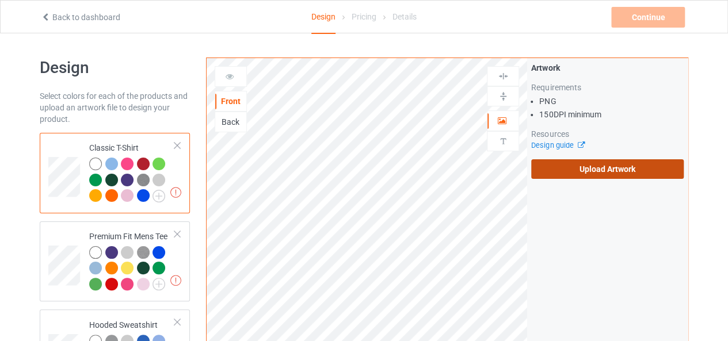
click at [584, 162] on label "Upload Artwork" at bounding box center [607, 169] width 152 height 20
click at [0, 0] on input "Upload Artwork" at bounding box center [0, 0] width 0 height 0
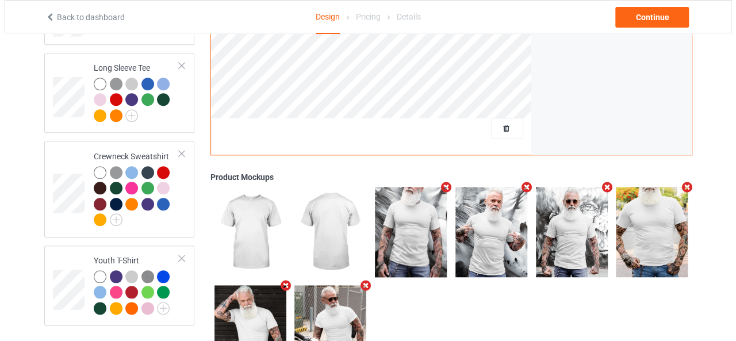
scroll to position [567, 0]
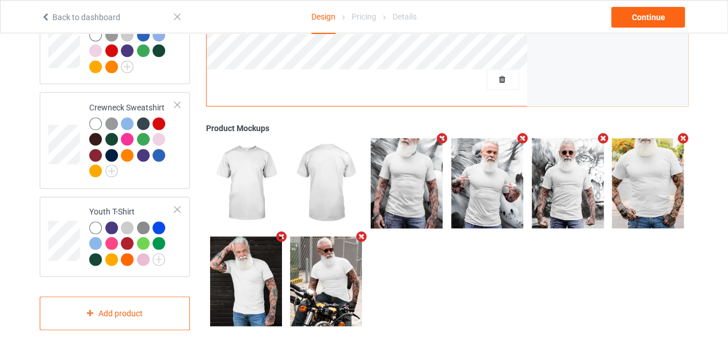
click at [359, 231] on icon "Remove mockup" at bounding box center [361, 237] width 14 height 12
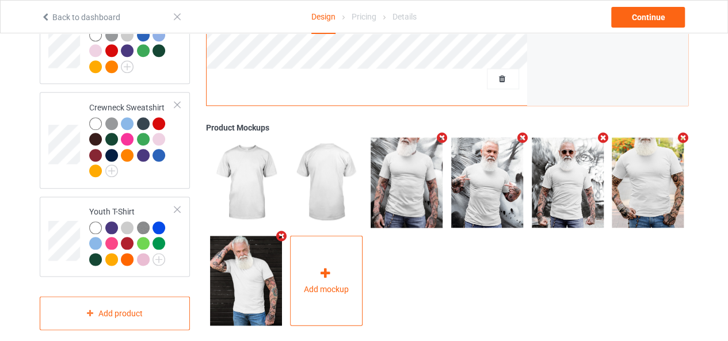
click at [351, 268] on div "Add mockup" at bounding box center [326, 281] width 72 height 90
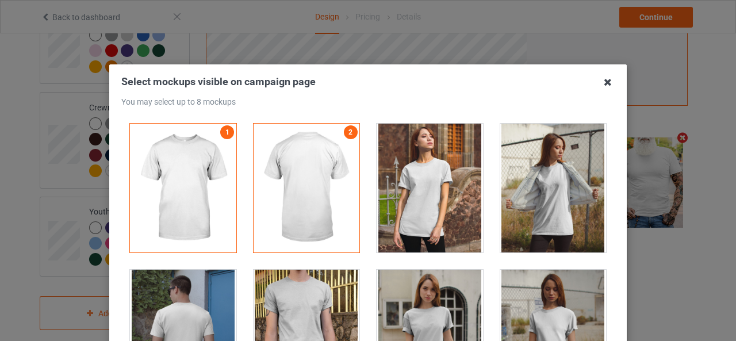
click at [604, 85] on icon at bounding box center [608, 82] width 18 height 18
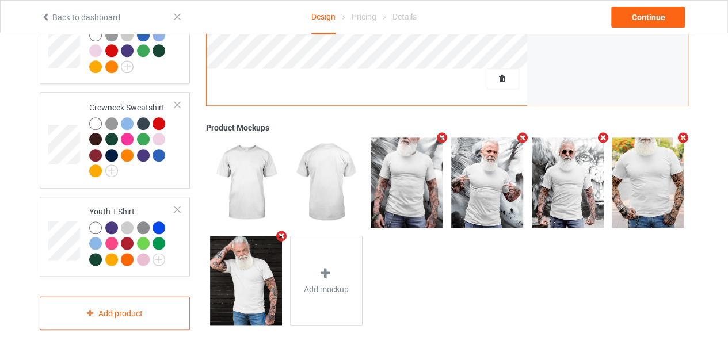
click at [684, 132] on icon "Remove mockup" at bounding box center [683, 138] width 14 height 12
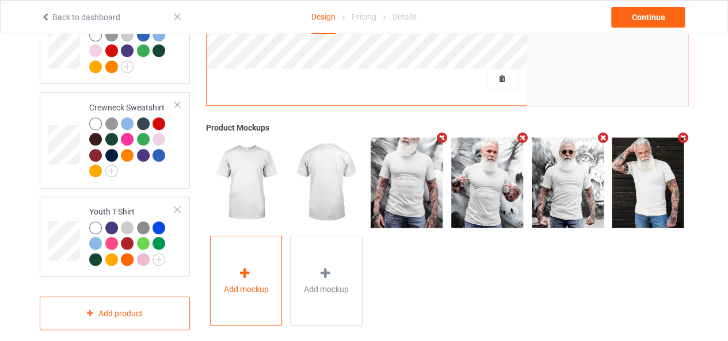
click at [266, 256] on div "Add mockup" at bounding box center [246, 281] width 72 height 90
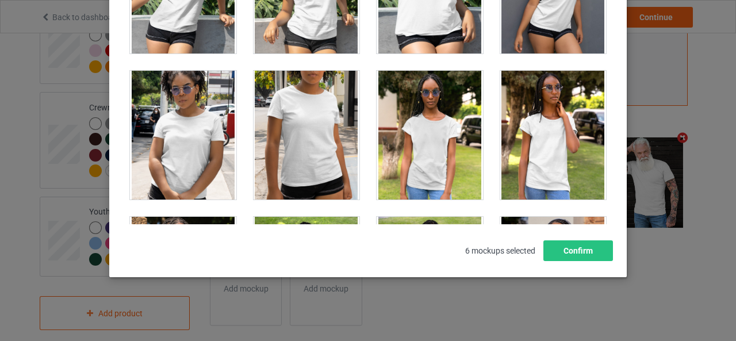
scroll to position [0, 0]
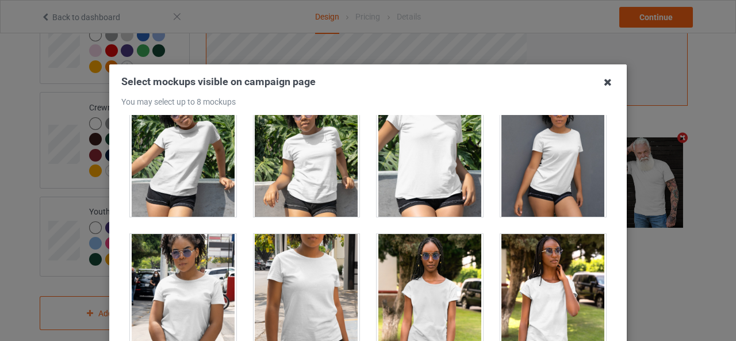
click at [600, 87] on icon at bounding box center [608, 82] width 18 height 18
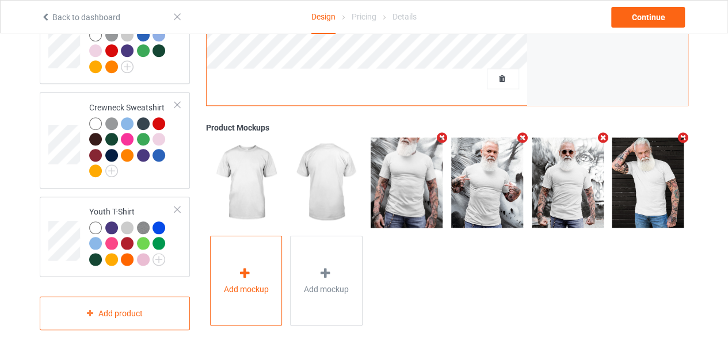
click at [240, 243] on div "Add mockup" at bounding box center [246, 281] width 72 height 90
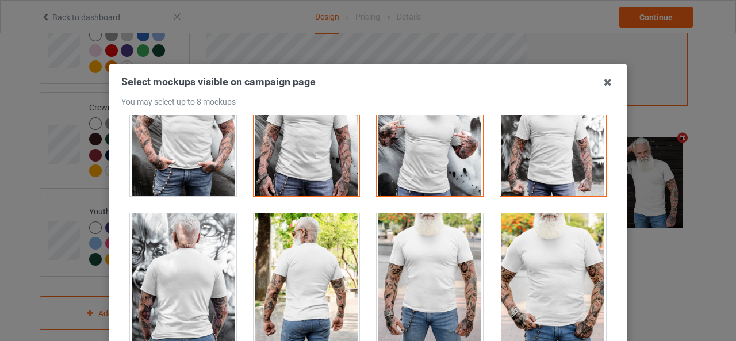
scroll to position [9145, 0]
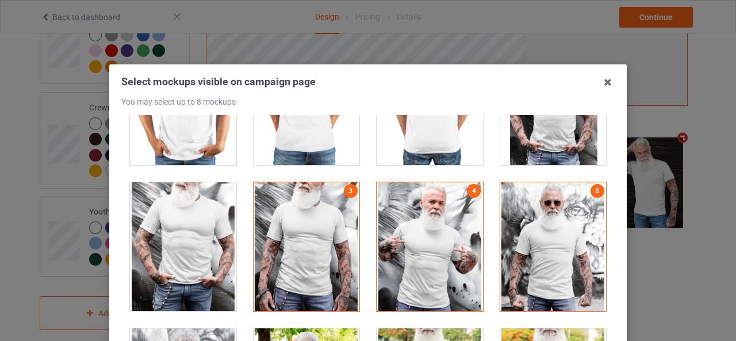
click at [214, 206] on div at bounding box center [183, 246] width 106 height 129
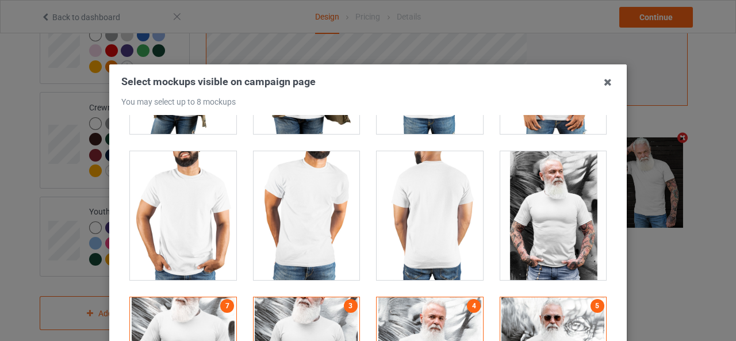
scroll to position [8972, 0]
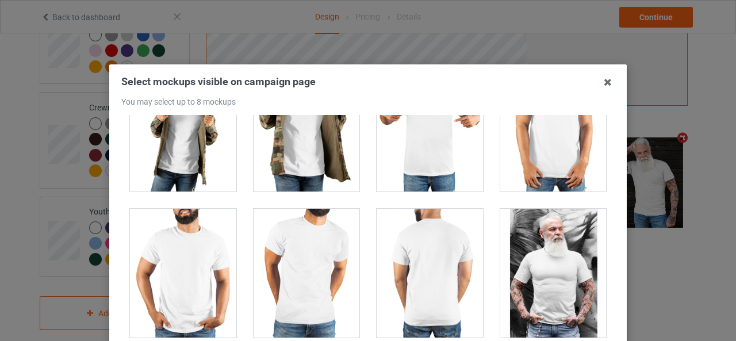
click at [530, 225] on div at bounding box center [553, 273] width 106 height 129
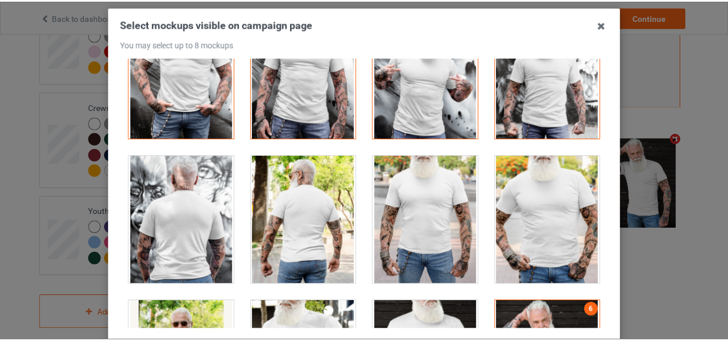
scroll to position [163, 0]
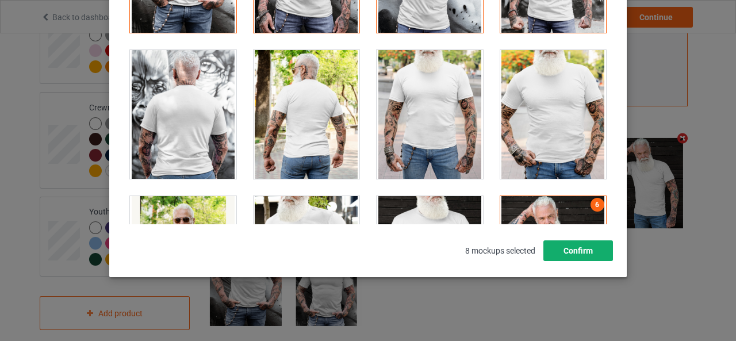
click at [590, 246] on button "Confirm" at bounding box center [579, 250] width 70 height 21
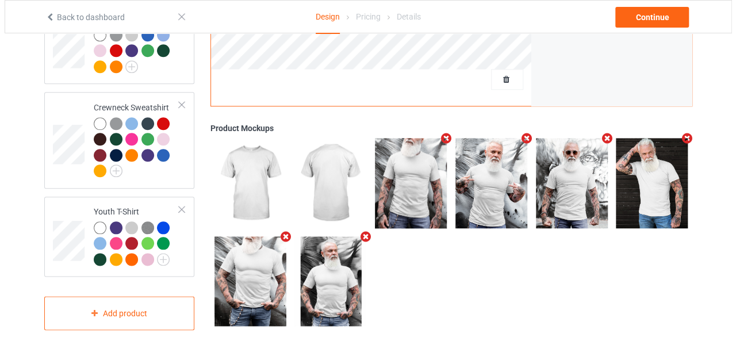
scroll to position [451, 0]
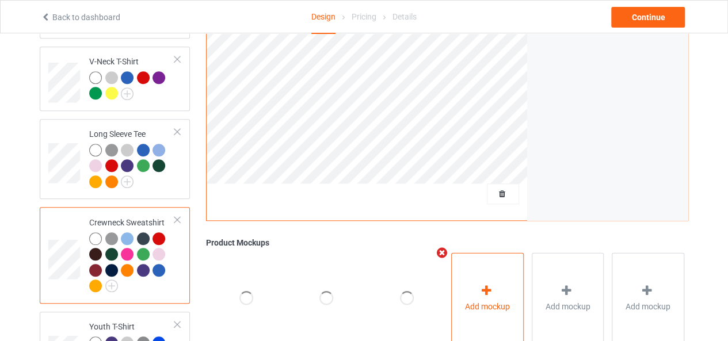
click at [474, 260] on div "Add mockup" at bounding box center [487, 297] width 72 height 90
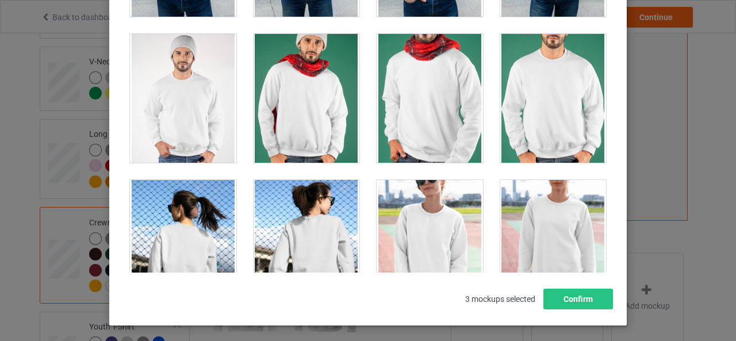
scroll to position [1962, 0]
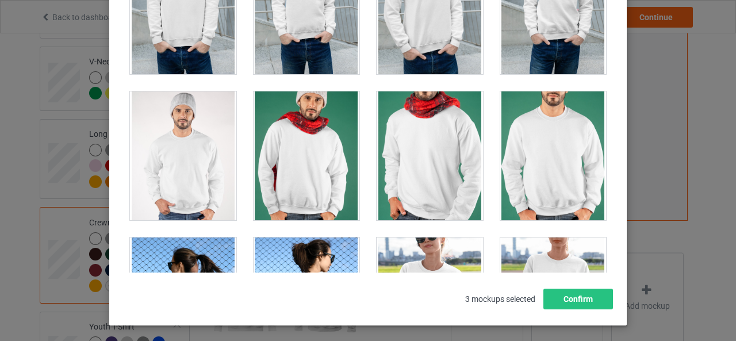
click at [534, 143] on div at bounding box center [553, 155] width 106 height 129
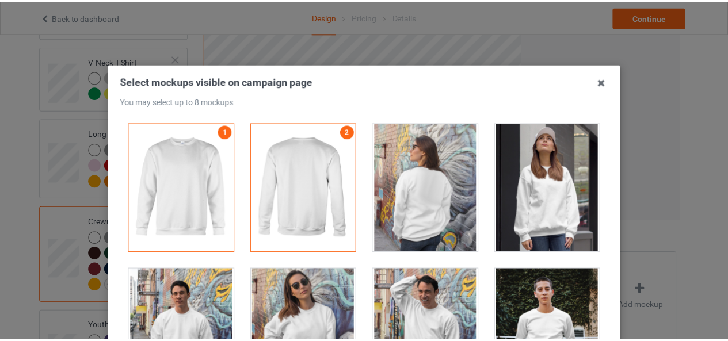
scroll to position [163, 0]
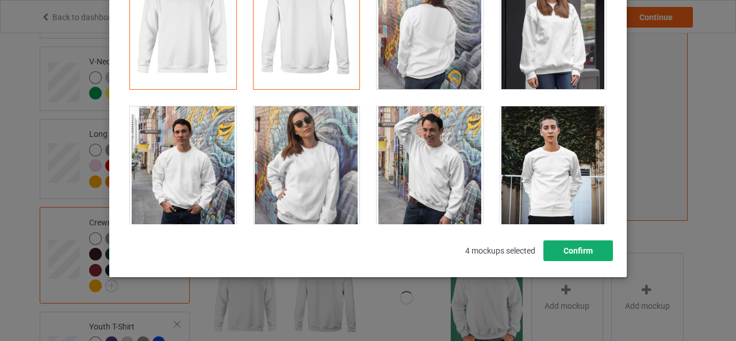
click at [576, 252] on button "Confirm" at bounding box center [579, 250] width 70 height 21
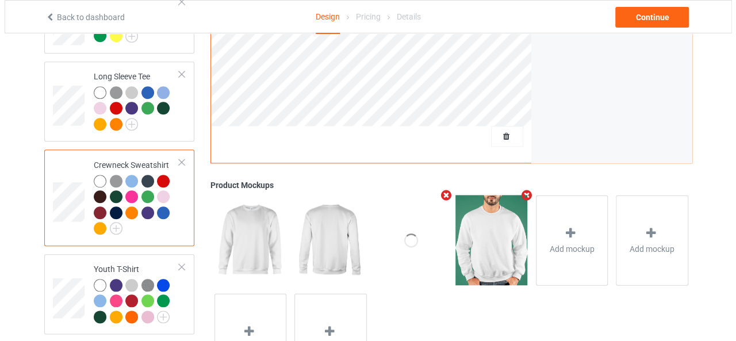
scroll to position [567, 0]
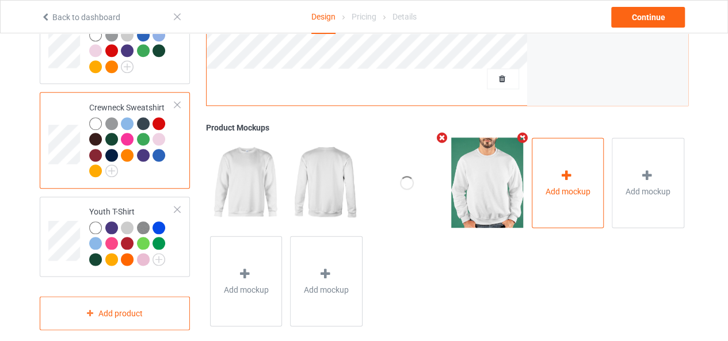
click at [550, 194] on div "Add mockup" at bounding box center [567, 182] width 72 height 90
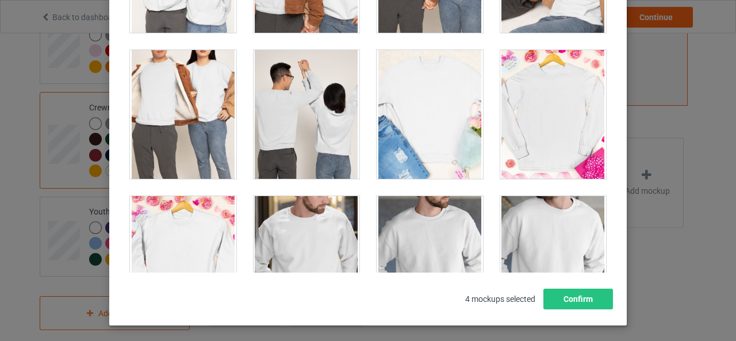
scroll to position [2761, 0]
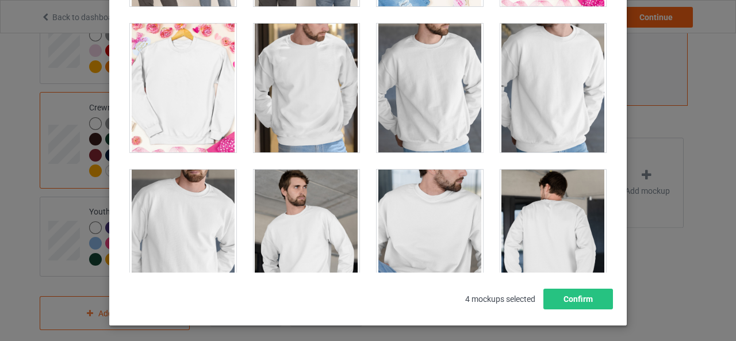
click at [554, 98] on div at bounding box center [553, 88] width 106 height 129
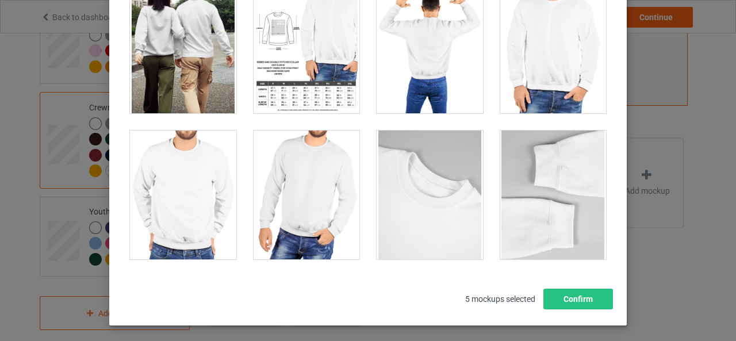
scroll to position [4026, 0]
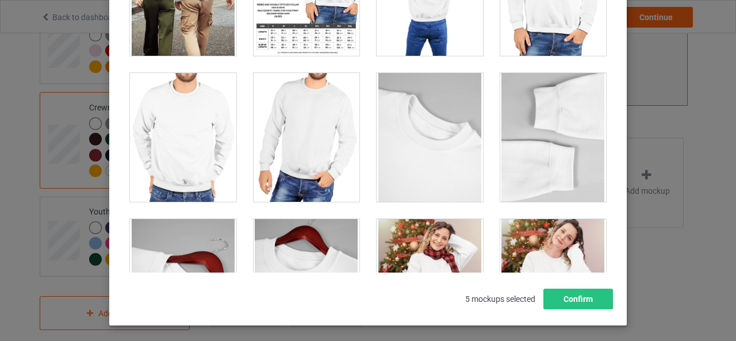
click at [194, 101] on div at bounding box center [183, 137] width 106 height 129
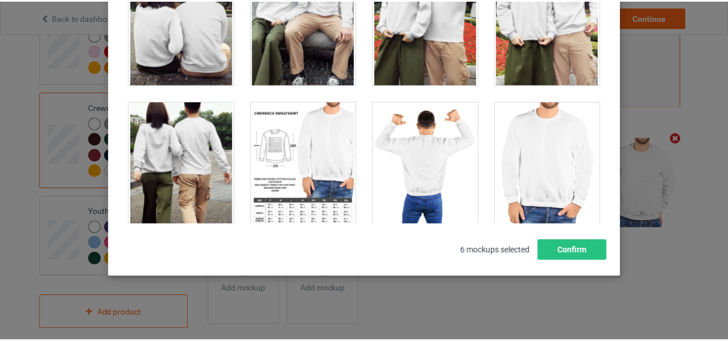
scroll to position [3975, 0]
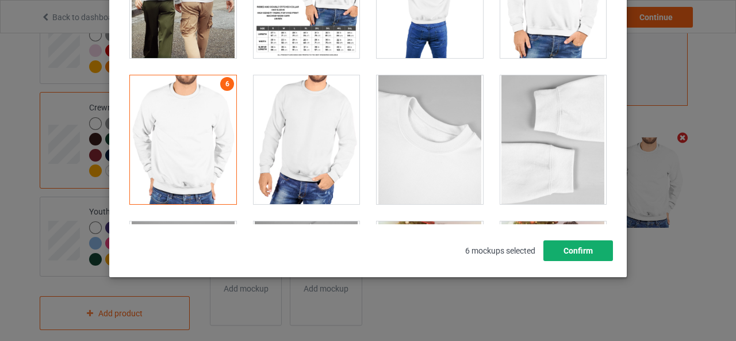
click at [566, 250] on button "Confirm" at bounding box center [579, 250] width 70 height 21
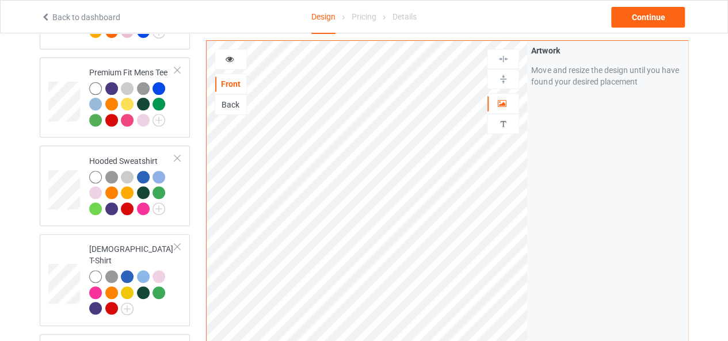
scroll to position [0, 0]
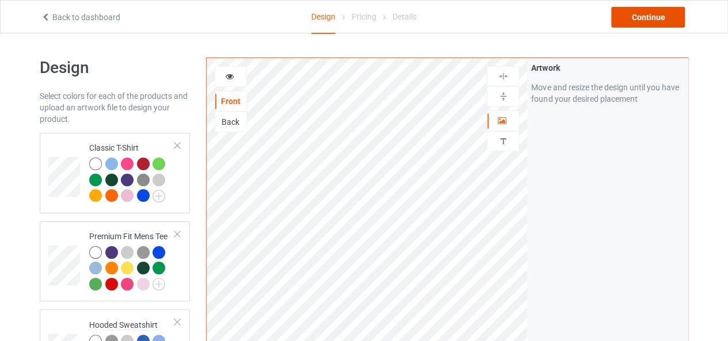
click at [659, 18] on div "Continue" at bounding box center [648, 17] width 74 height 21
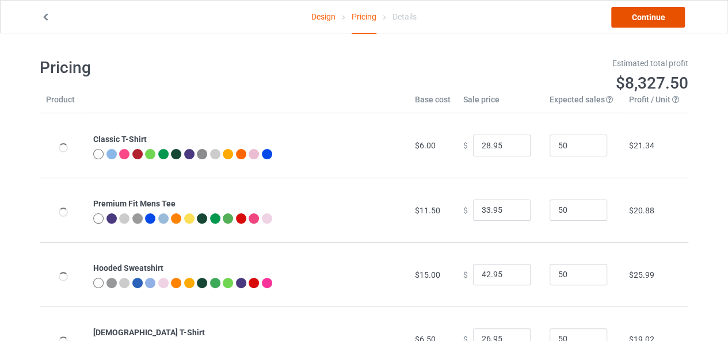
click at [659, 18] on link "Continue" at bounding box center [648, 17] width 74 height 21
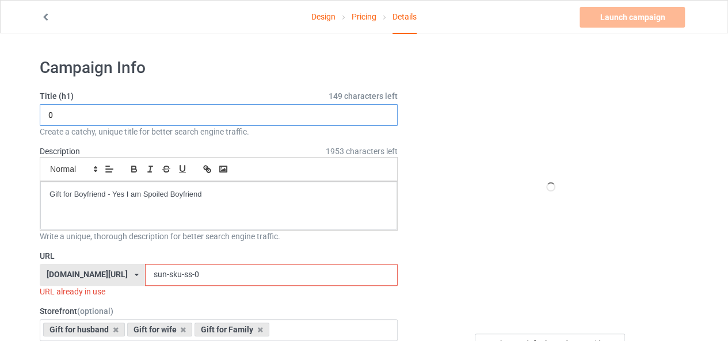
click at [170, 115] on input "0" at bounding box center [219, 115] width 358 height 22
type input "g"
type input "U"
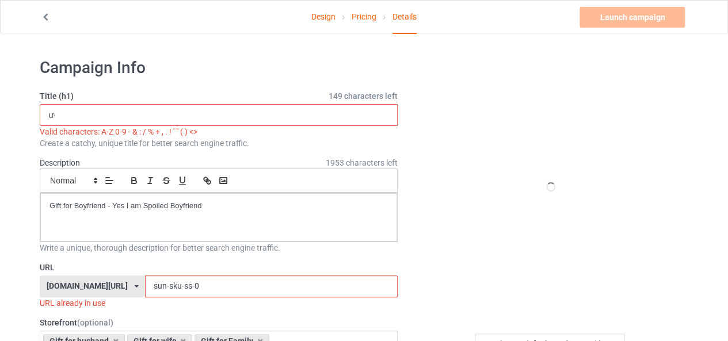
type input "ư"
type input "w"
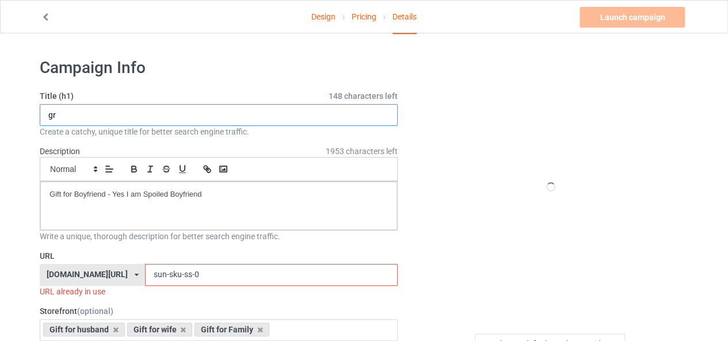
type input "g"
type input "grumpy 00"
drag, startPoint x: 186, startPoint y: 278, endPoint x: 155, endPoint y: 273, distance: 30.8
click at [109, 282] on div "ts-family.com/ bts-family.com/ family-new.com/ ts-family.com/ teechip.com/ 6106…" at bounding box center [219, 275] width 358 height 22
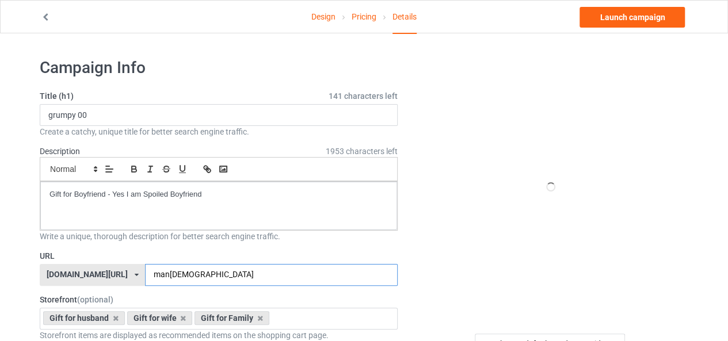
type input "man00"
click at [438, 198] on div at bounding box center [551, 187] width 274 height 259
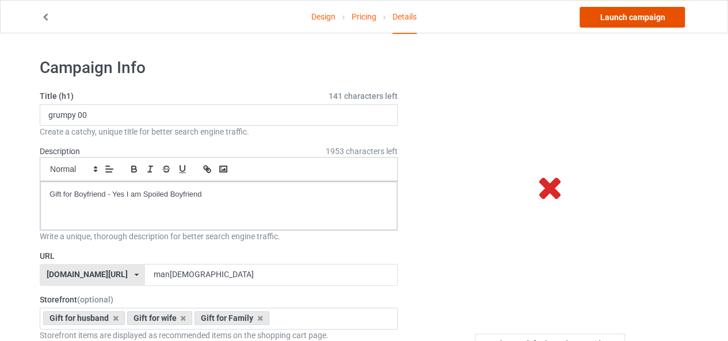
click at [634, 17] on link "Launch campaign" at bounding box center [631, 17] width 105 height 21
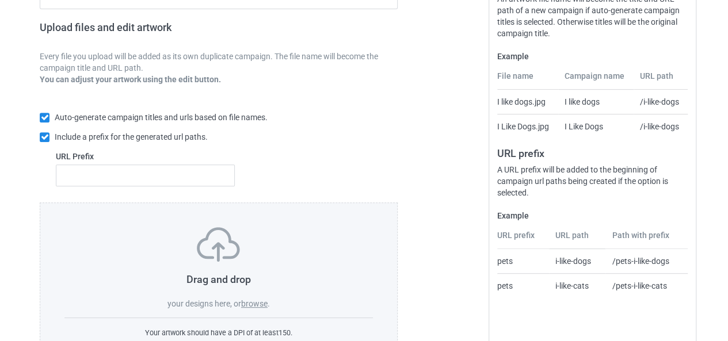
scroll to position [217, 0]
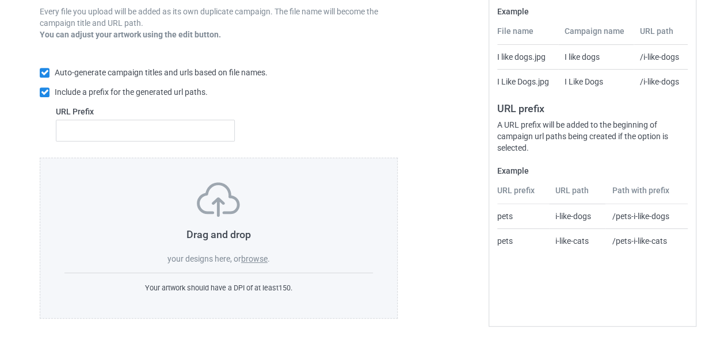
click at [251, 259] on label "browse" at bounding box center [254, 258] width 26 height 9
click at [0, 0] on input "browse" at bounding box center [0, 0] width 0 height 0
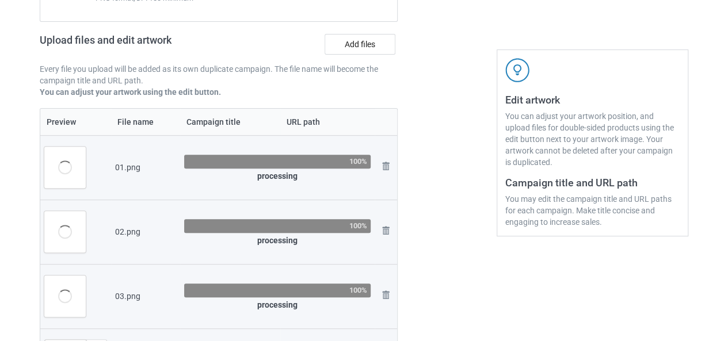
scroll to position [0, 0]
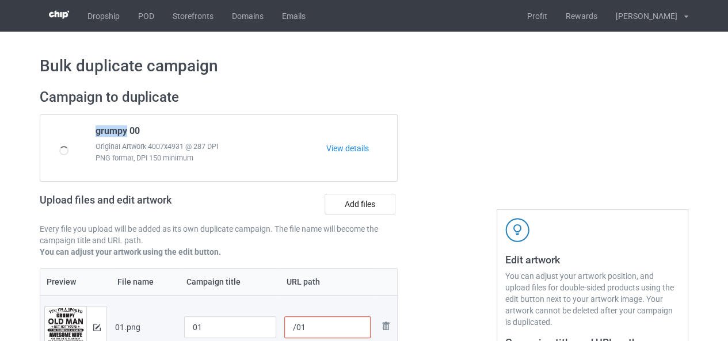
drag, startPoint x: 125, startPoint y: 133, endPoint x: 93, endPoint y: 134, distance: 32.8
click at [93, 134] on div "grumpy 00 Original Artwork 4007x4931 @ 287 DPI PNG format, DPI 150 minimum" at bounding box center [206, 148] width 239 height 54
copy span "grumpy"
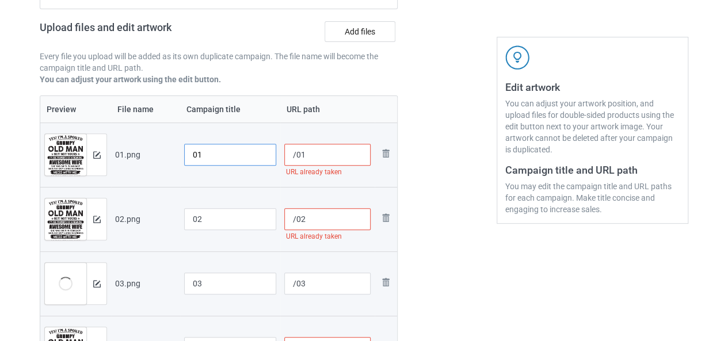
click at [193, 151] on input "01" at bounding box center [230, 155] width 92 height 22
paste input "grumpy"
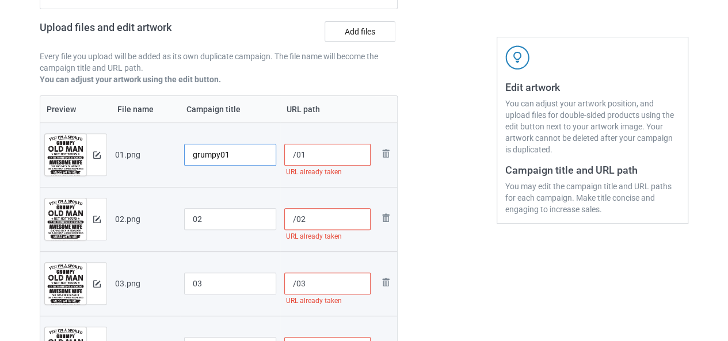
type input "grumpy01"
click at [190, 211] on input "02" at bounding box center [230, 219] width 92 height 22
paste input "grumpy"
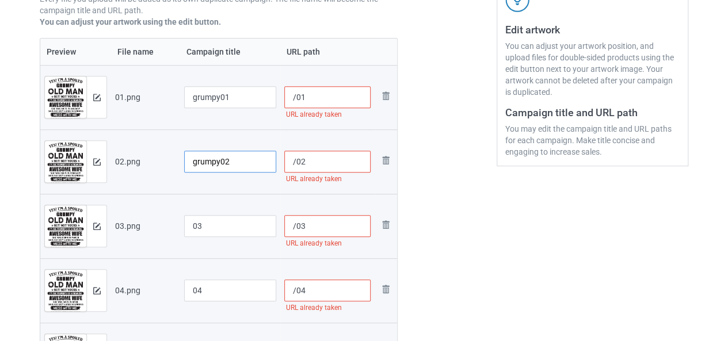
type input "grumpy02"
click at [189, 222] on input "03" at bounding box center [230, 226] width 92 height 22
paste input "grumpy"
type input "grumpy03"
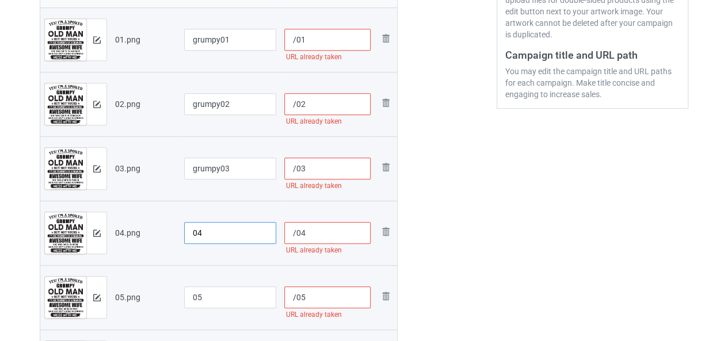
click at [191, 234] on input "04" at bounding box center [230, 233] width 92 height 22
type input "01"
type input "02"
type input "03"
paste input "grumpy"
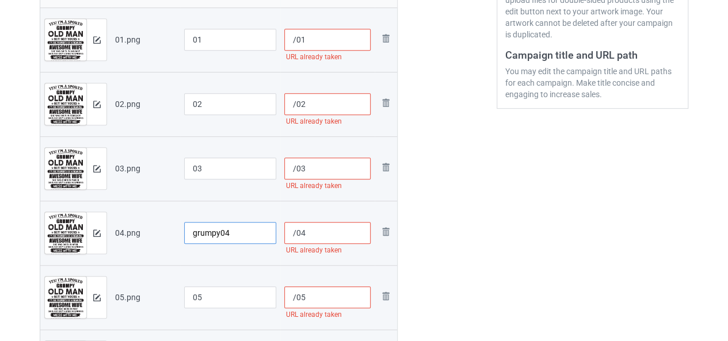
type input "04"
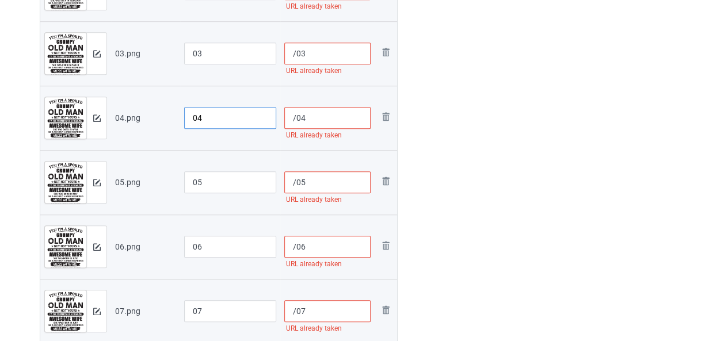
scroll to position [230, 0]
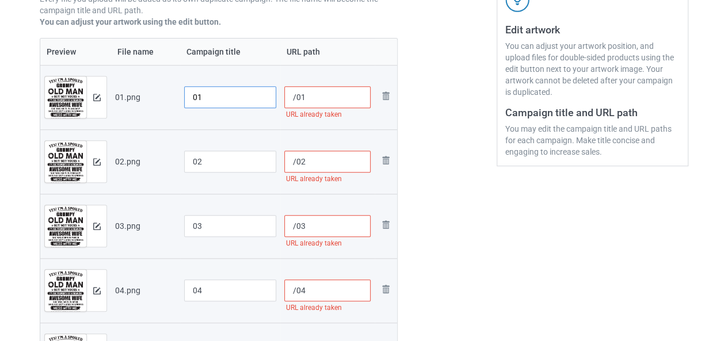
click at [189, 95] on input "01" at bounding box center [230, 97] width 92 height 22
paste input "grumpy"
type input "grumpy01"
click at [189, 162] on input "02" at bounding box center [230, 162] width 92 height 22
paste input "grumpy"
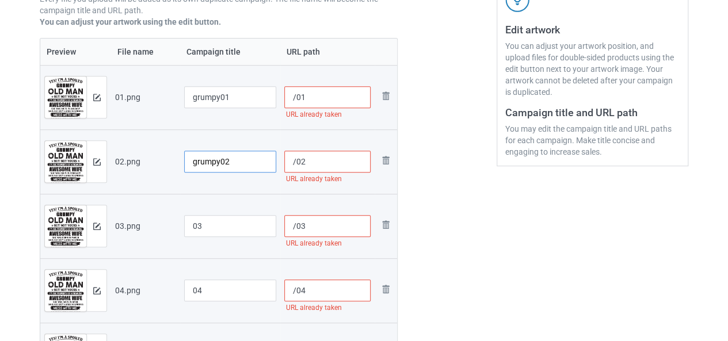
type input "grumpy02"
click at [193, 220] on input "03" at bounding box center [230, 226] width 92 height 22
paste input "grumpy"
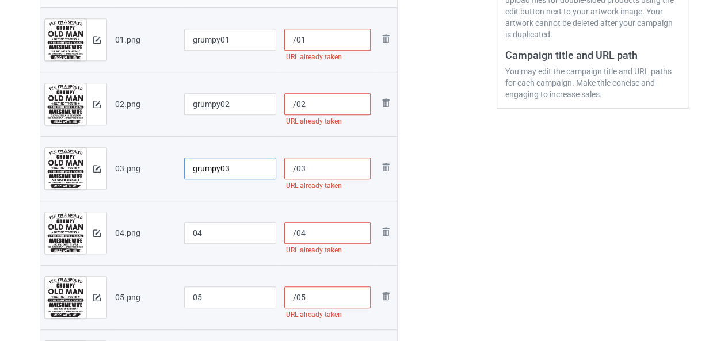
type input "grumpy03"
click at [193, 233] on input "04" at bounding box center [230, 233] width 92 height 22
paste input "grumpy"
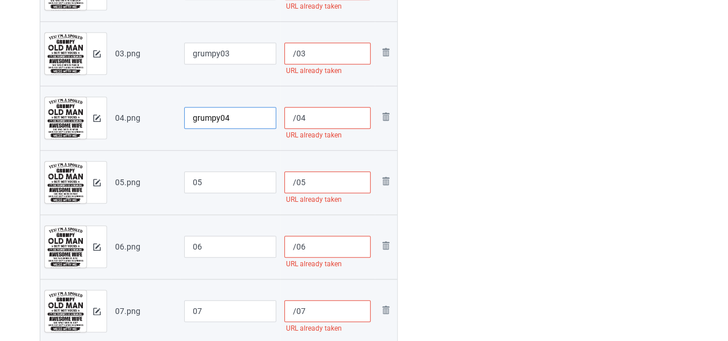
type input "grumpy04"
click at [189, 178] on input "05" at bounding box center [230, 182] width 92 height 22
paste input "grumpy"
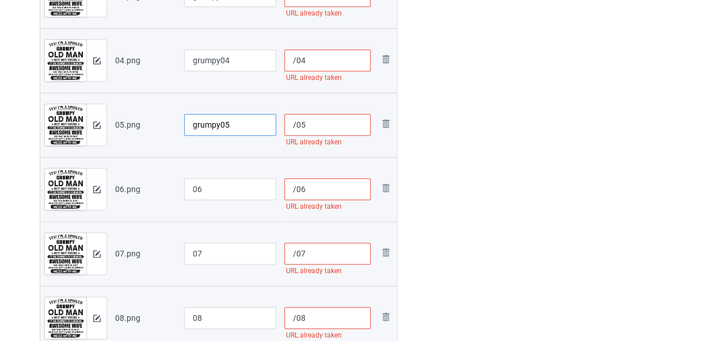
type input "grumpy05"
click at [191, 189] on input "06" at bounding box center [230, 189] width 92 height 22
paste input "grumpy"
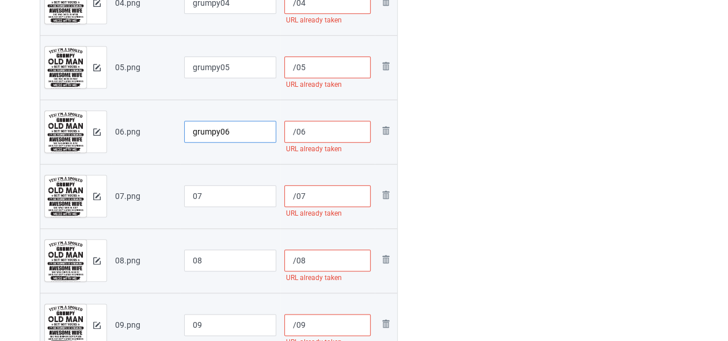
type input "grumpy06"
click at [191, 189] on input "07" at bounding box center [230, 196] width 92 height 22
paste input "grumpy"
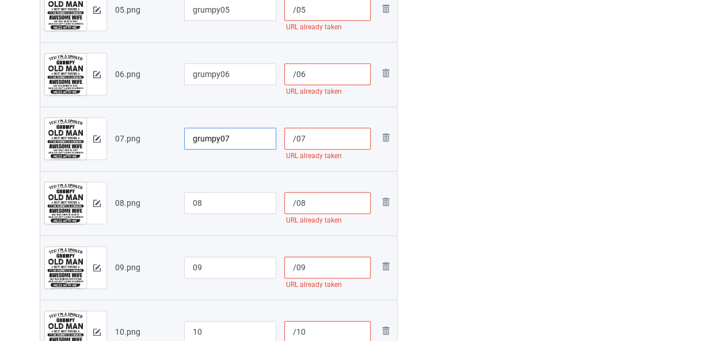
type input "grumpy07"
click at [190, 200] on input "08" at bounding box center [230, 203] width 92 height 22
paste input "grumpy"
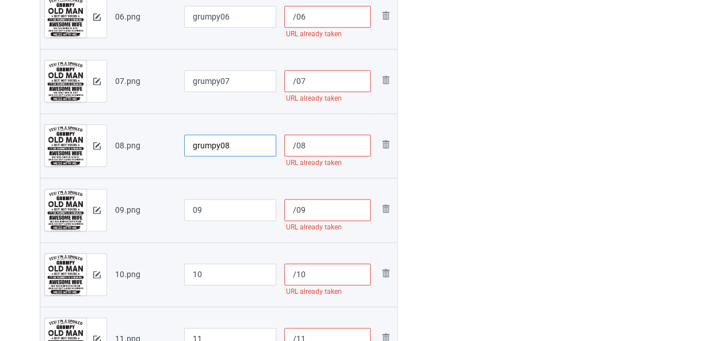
type input "grumpy08"
click at [192, 209] on input "09" at bounding box center [230, 210] width 92 height 22
paste input "grumpy"
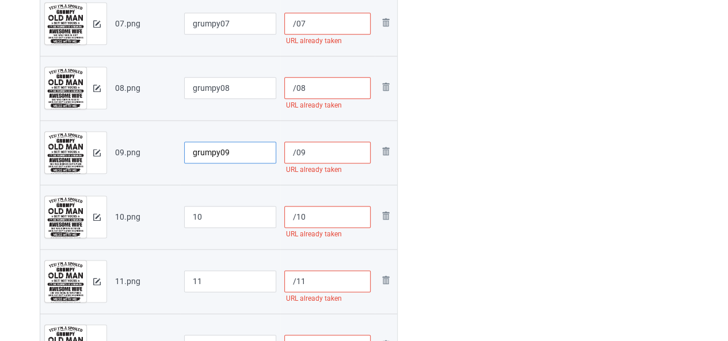
type input "grumpy09"
click at [192, 214] on input "10" at bounding box center [230, 217] width 92 height 22
paste input "grumpy"
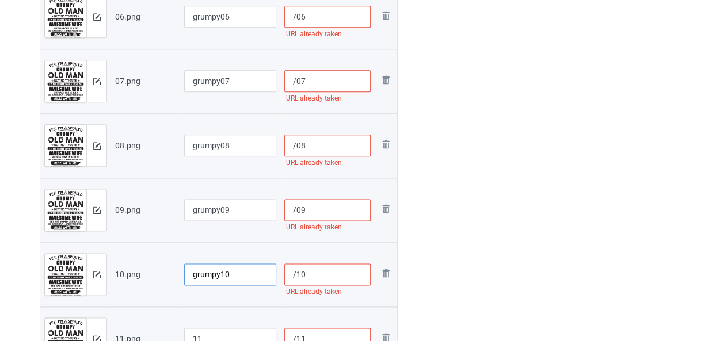
scroll to position [748, 0]
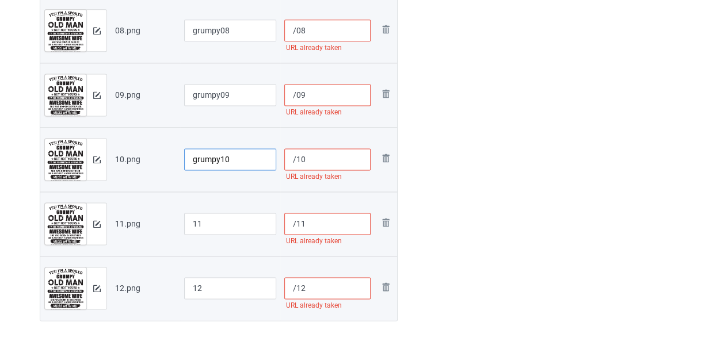
type input "grumpy10"
click at [192, 225] on input "11" at bounding box center [230, 224] width 92 height 22
paste input "grumpy"
type input "grumpy11"
click at [186, 282] on input "12" at bounding box center [230, 288] width 92 height 22
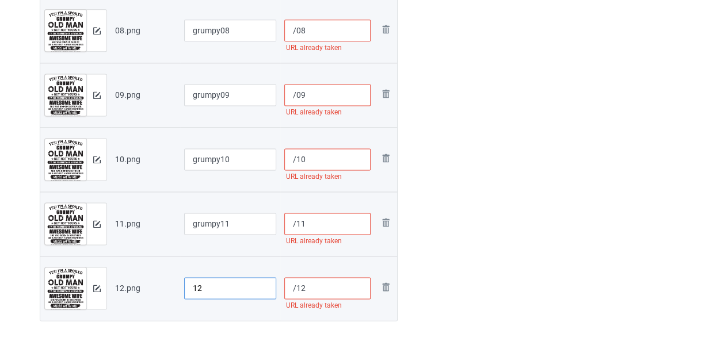
paste input "grumpy"
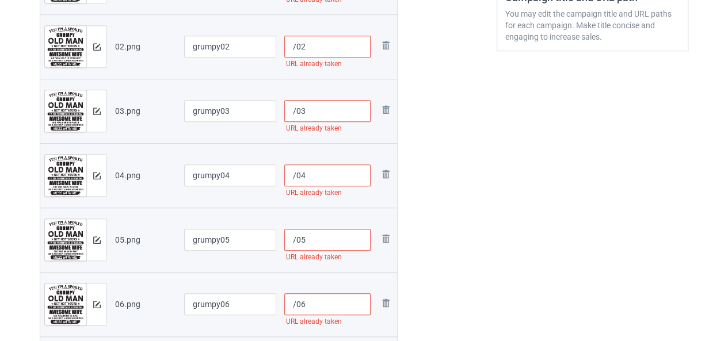
scroll to position [230, 0]
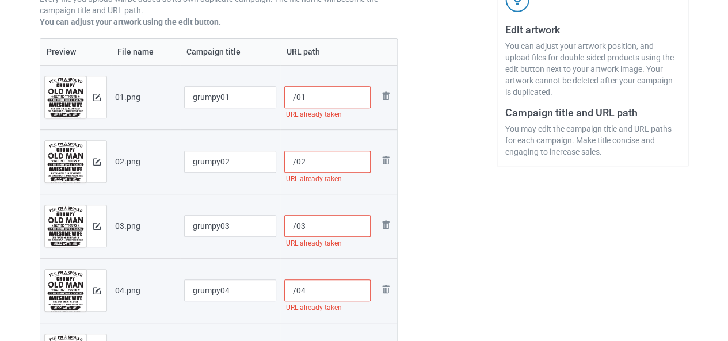
type input "grumpy12"
click at [296, 96] on input "/01" at bounding box center [327, 97] width 87 height 22
paste input "man"
type input "/man[DEMOGRAPHIC_DATA]"
click at [296, 159] on input "/02" at bounding box center [327, 162] width 87 height 22
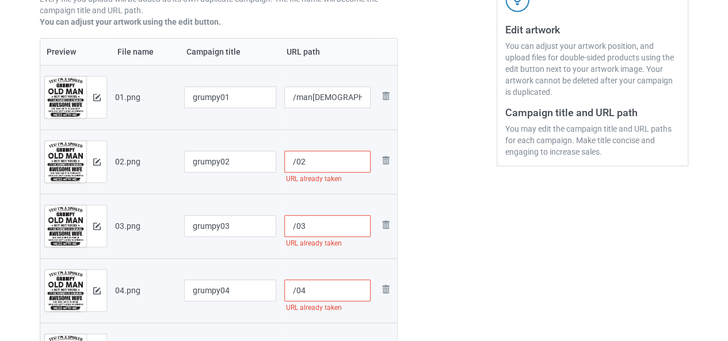
paste input "man"
type input "/man[DEMOGRAPHIC_DATA]"
click at [294, 226] on input "/03" at bounding box center [327, 226] width 87 height 22
paste input "man"
type input "/man[DEMOGRAPHIC_DATA]"
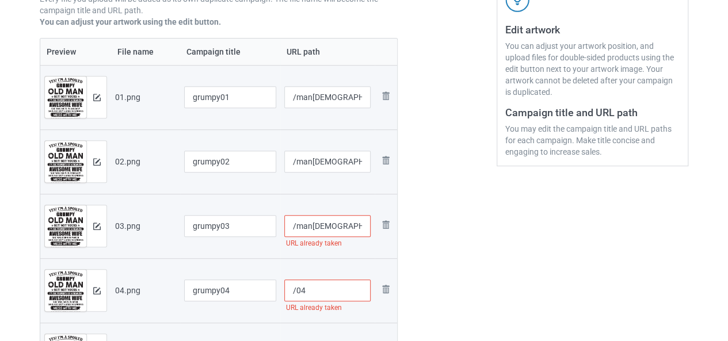
click at [296, 294] on input "/04" at bounding box center [327, 291] width 87 height 22
paste input "man"
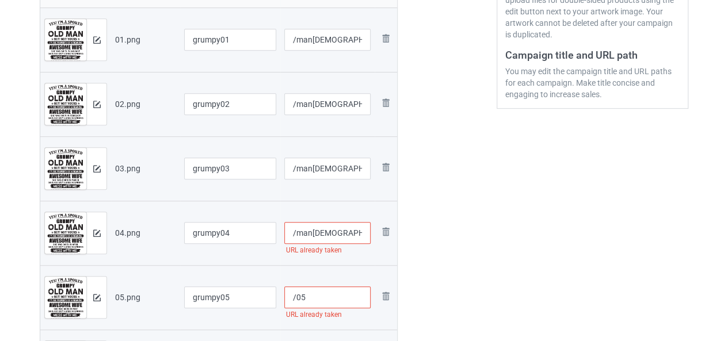
type input "/man[DEMOGRAPHIC_DATA]"
click at [294, 294] on input "/05" at bounding box center [327, 297] width 87 height 22
paste input "man"
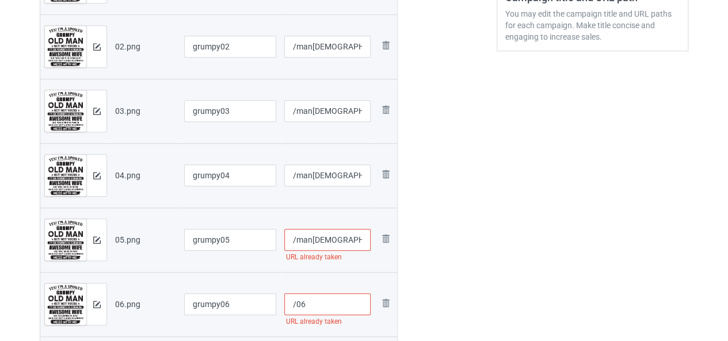
type input "/man[DEMOGRAPHIC_DATA]"
click at [294, 303] on input "/06" at bounding box center [327, 304] width 87 height 22
paste input "man"
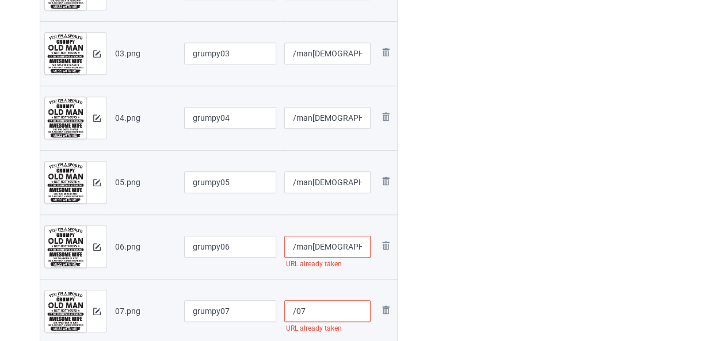
type input "/man[DEMOGRAPHIC_DATA]"
click at [294, 311] on input "/07" at bounding box center [327, 311] width 87 height 22
paste input "man"
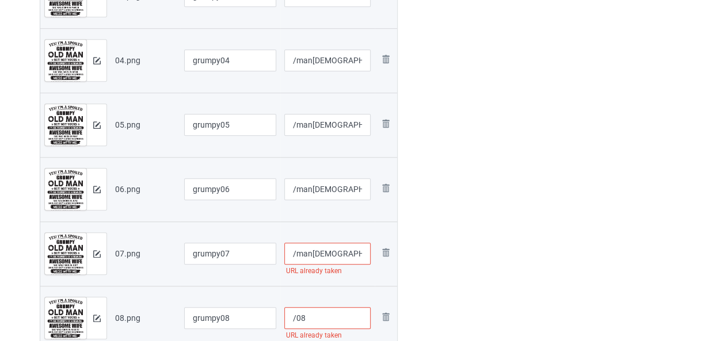
type input "/man[DEMOGRAPHIC_DATA]"
click at [294, 316] on input "/08" at bounding box center [327, 318] width 87 height 22
paste input "man"
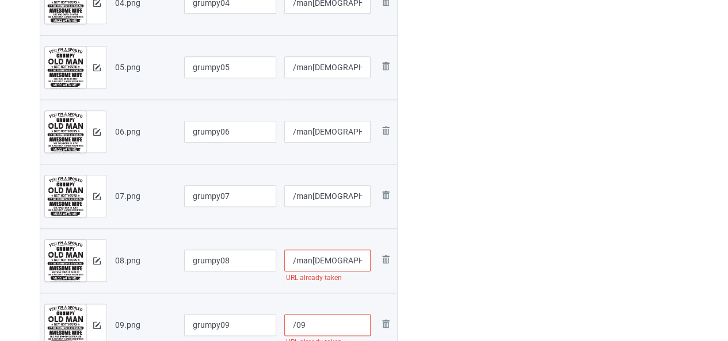
type input "/man[DEMOGRAPHIC_DATA]"
click at [294, 316] on input "/09" at bounding box center [327, 325] width 87 height 22
paste input "man"
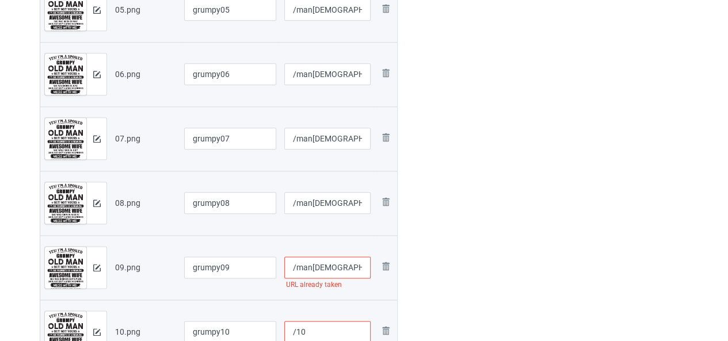
type input "/man[DEMOGRAPHIC_DATA]"
click at [297, 328] on input "/10" at bounding box center [327, 332] width 87 height 22
paste input "man"
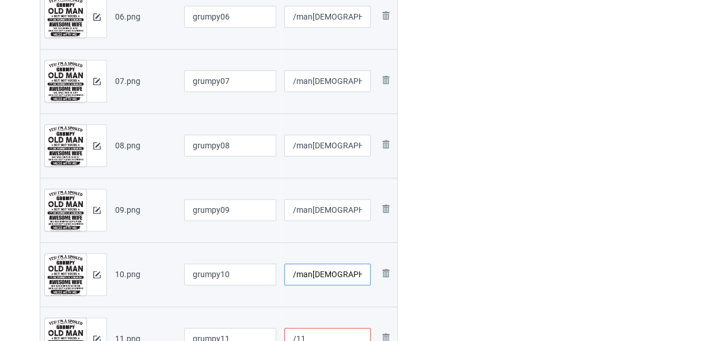
scroll to position [690, 0]
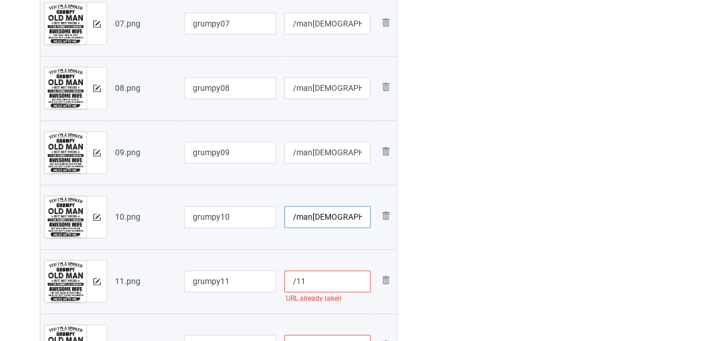
type input "/man[DEMOGRAPHIC_DATA]"
click at [296, 284] on input "/11" at bounding box center [327, 281] width 87 height 22
paste input "man"
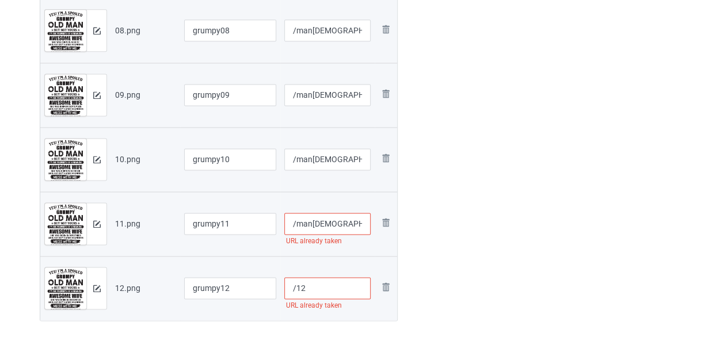
type input "/man[DEMOGRAPHIC_DATA]"
click at [296, 293] on input "/12" at bounding box center [327, 288] width 87 height 22
paste input "man"
type input "/man[DEMOGRAPHIC_DATA]"
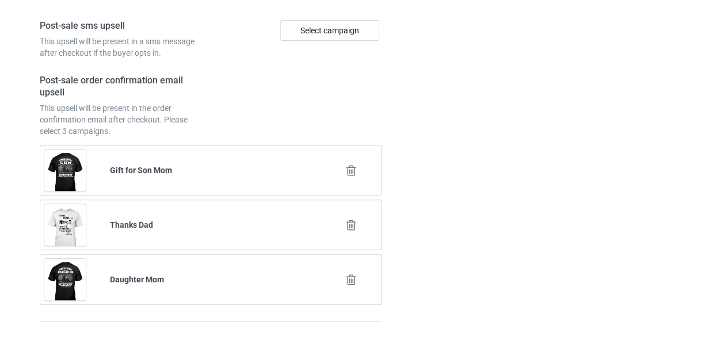
scroll to position [2436, 0]
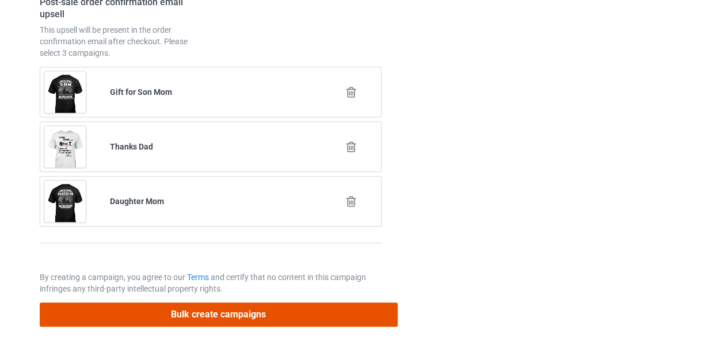
click at [217, 303] on button "Bulk create campaigns" at bounding box center [219, 315] width 358 height 24
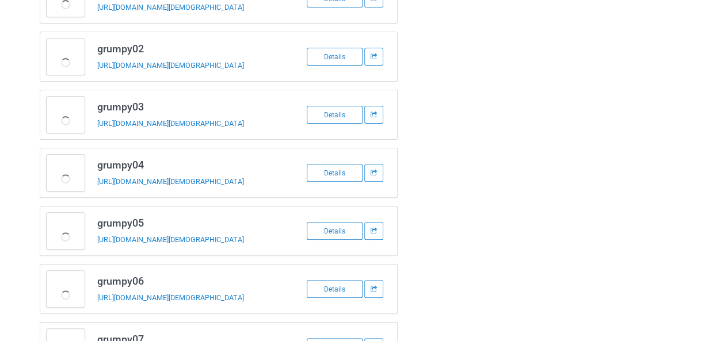
scroll to position [0, 0]
